Goal: Task Accomplishment & Management: Use online tool/utility

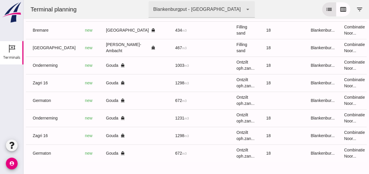
scroll to position [0, 149]
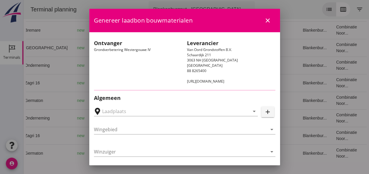
type input "Loswal Fa. J. Bos&Zonen, [GEOGRAPHIC_DATA]"
type input "Germaton"
type input "[PERSON_NAME]"
type input "Ontzilt oph.zand [75] (6120)"
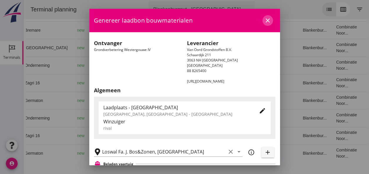
click at [264, 21] on icon "close" at bounding box center [267, 20] width 7 height 7
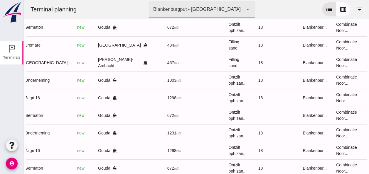
scroll to position [25, 0]
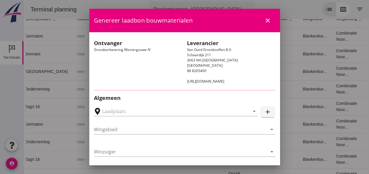
type input "Loswal Fa. J. Bos&Zonen, [GEOGRAPHIC_DATA]"
type input "Onderneming"
type input "[PERSON_NAME]"
type input "1231"
type input "Ontzilt oph.zand [75] (6120)"
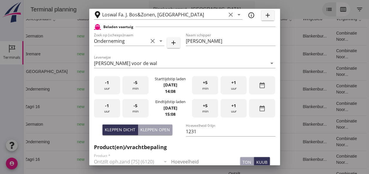
scroll to position [147, 0]
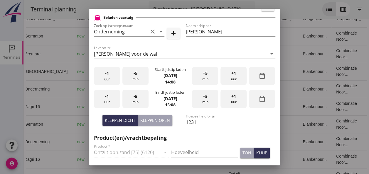
click at [107, 77] on div "-1 uur" at bounding box center [107, 76] width 26 height 18
click at [206, 79] on div "+5 min" at bounding box center [205, 76] width 26 height 18
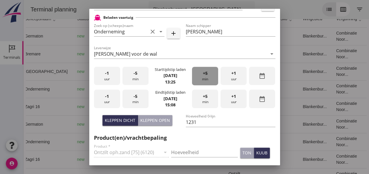
click at [206, 79] on div "+5 min" at bounding box center [205, 76] width 26 height 18
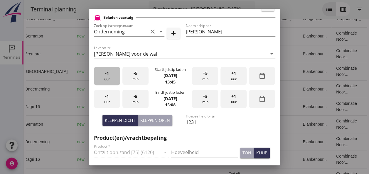
click at [107, 73] on span "-1" at bounding box center [107, 73] width 4 height 6
click at [107, 97] on span "-1" at bounding box center [107, 96] width 4 height 6
click at [203, 102] on div "+5 min" at bounding box center [205, 99] width 26 height 18
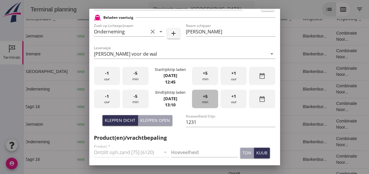
click at [203, 102] on div "+5 min" at bounding box center [205, 99] width 26 height 18
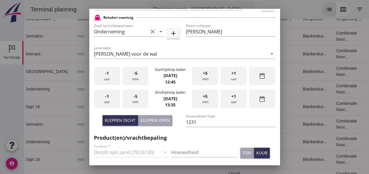
click at [150, 122] on div "Kleppen open" at bounding box center [155, 120] width 30 height 6
type input "1003"
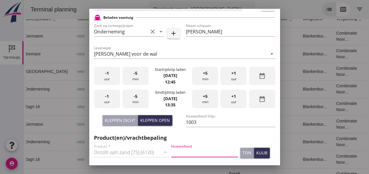
drag, startPoint x: 175, startPoint y: 153, endPoint x: 189, endPoint y: 166, distance: 19.9
click at [176, 153] on input "Hoeveelheid" at bounding box center [204, 152] width 67 height 9
type input "1003"
click at [256, 153] on div "kuub" at bounding box center [261, 153] width 11 height 6
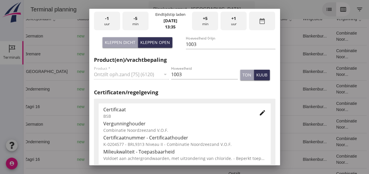
scroll to position [293, 0]
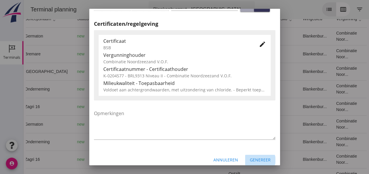
click at [251, 160] on div "Genereer" at bounding box center [260, 160] width 21 height 6
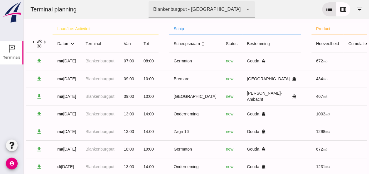
scroll to position [0, 0]
click at [74, 45] on icon "expand_more" at bounding box center [72, 44] width 6 height 6
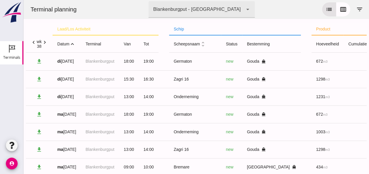
click at [74, 46] on icon "expand_less" at bounding box center [72, 44] width 6 height 6
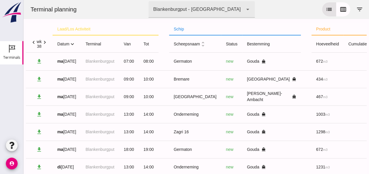
scroll to position [55, 0]
